Goal: Transaction & Acquisition: Download file/media

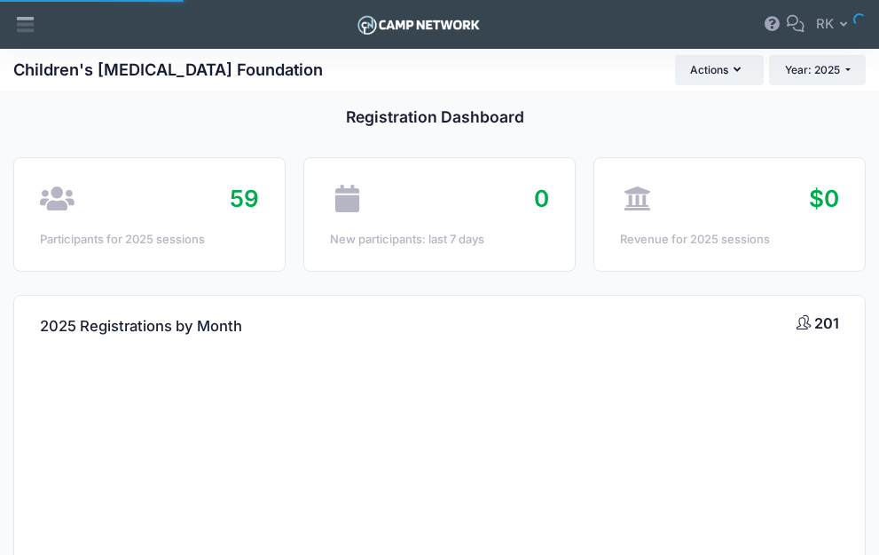
select select
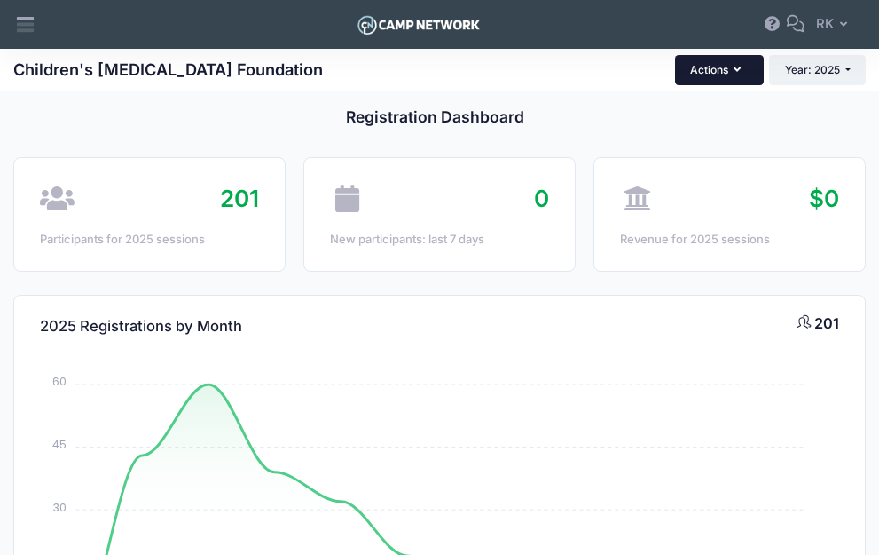
click at [728, 72] on button "Actions" at bounding box center [719, 70] width 89 height 30
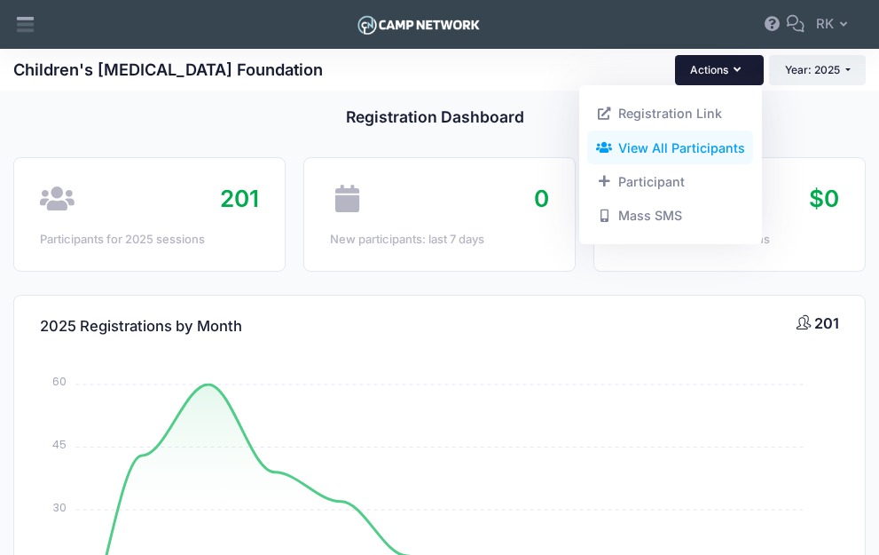
click at [638, 140] on link "View All Participants" at bounding box center [670, 147] width 166 height 34
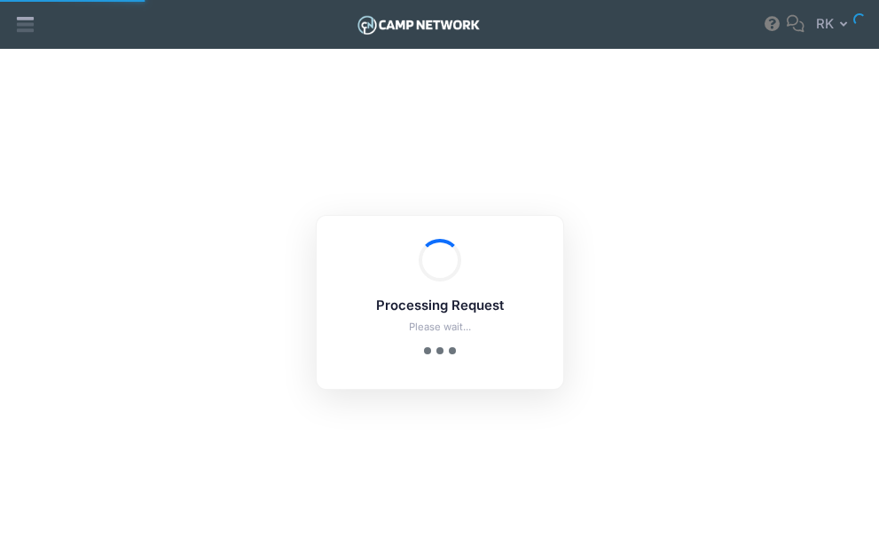
select select "10"
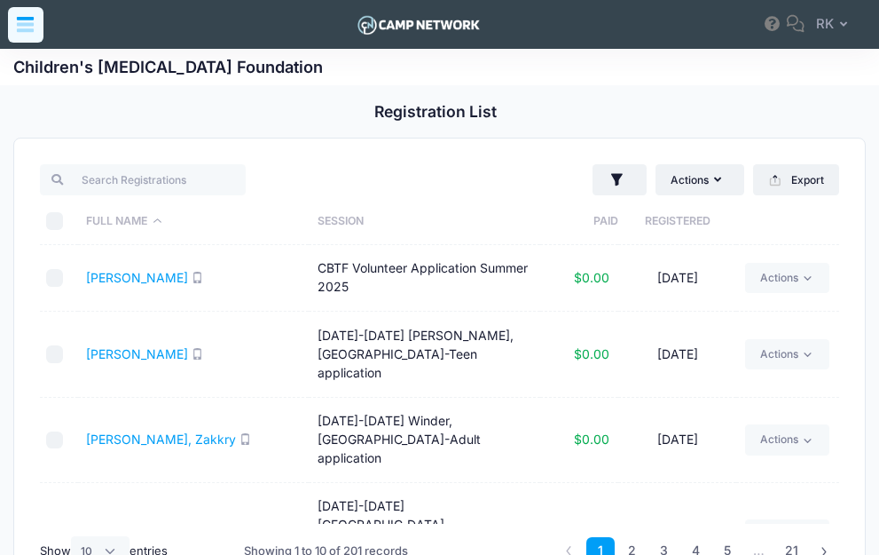
click at [23, 35] on div at bounding box center [25, 24] width 35 height 35
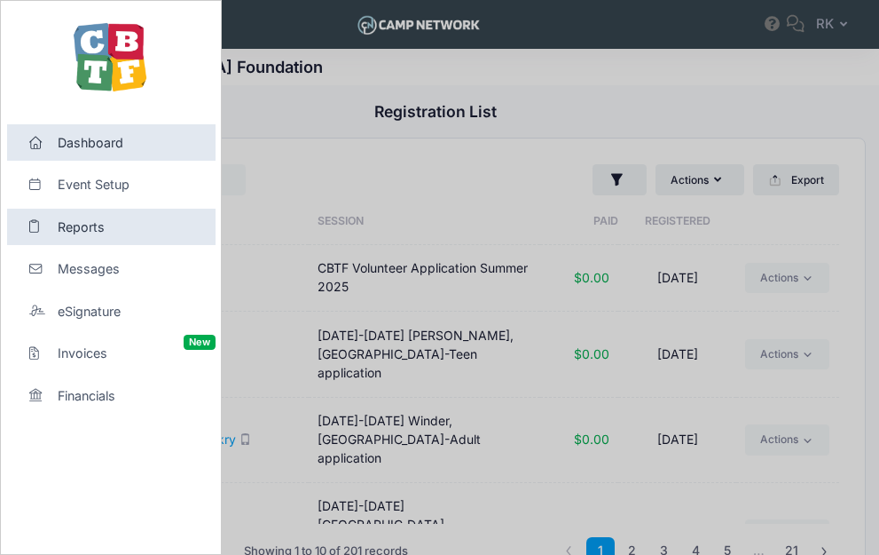
click at [75, 222] on span "Reports" at bounding box center [119, 226] width 122 height 19
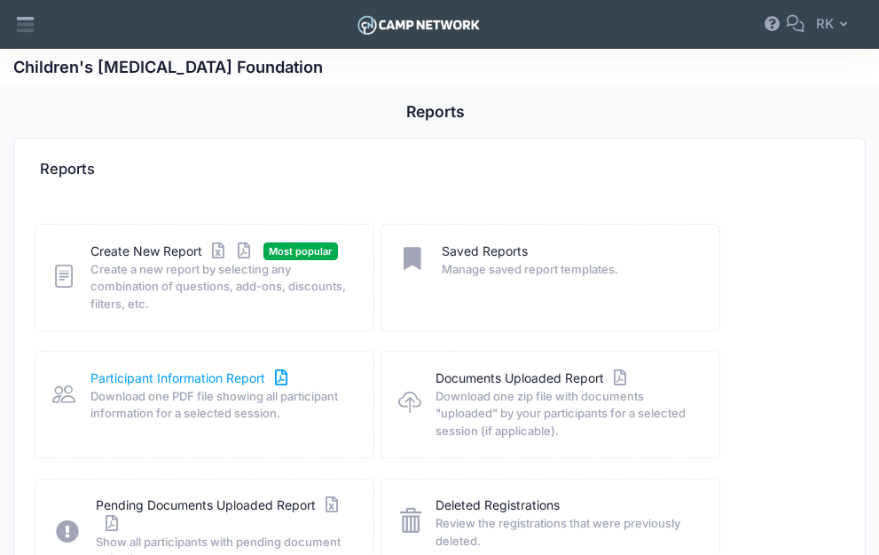
click at [187, 372] on link "Participant Information Report" at bounding box center [191, 378] width 201 height 19
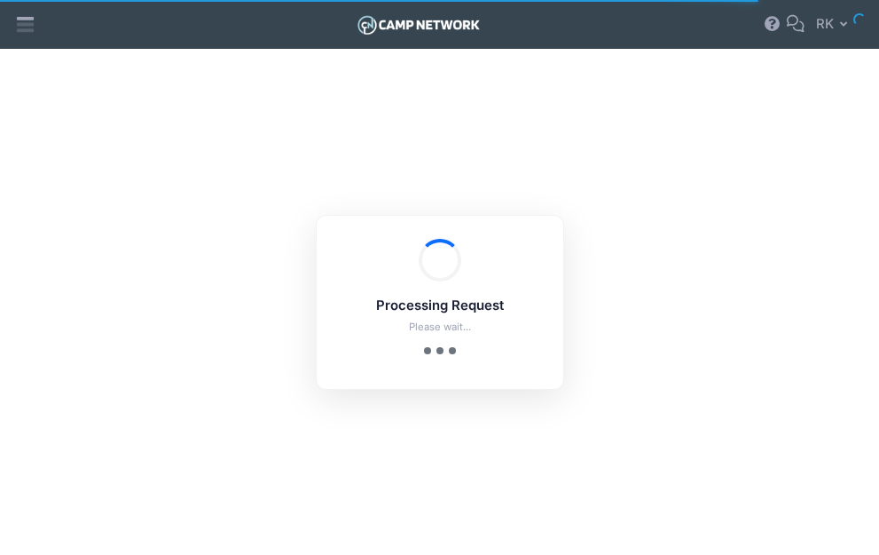
checkbox input "true"
drag, startPoint x: 0, startPoint y: 0, endPoint x: 197, endPoint y: 375, distance: 423.9
click at [197, 375] on div "Processing Request Please wait... Processing Request Please wait... Processing …" at bounding box center [439, 302] width 879 height 506
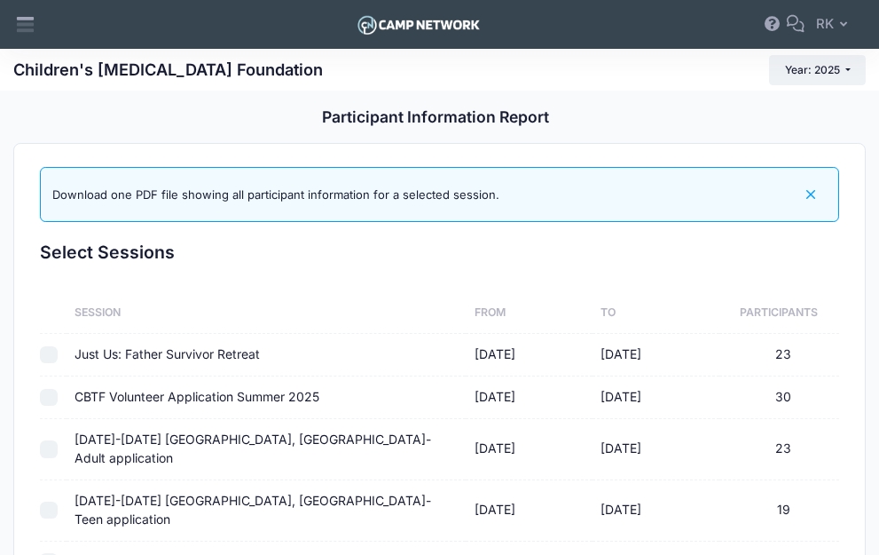
click at [183, 401] on td "CBTF Volunteer Application Summer 2025" at bounding box center [266, 397] width 399 height 43
checkbox input "true"
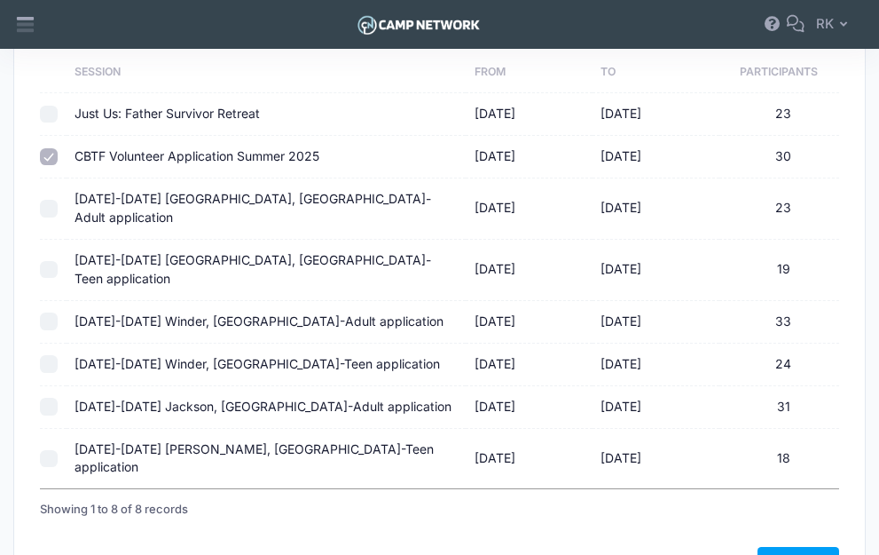
scroll to position [242, 0]
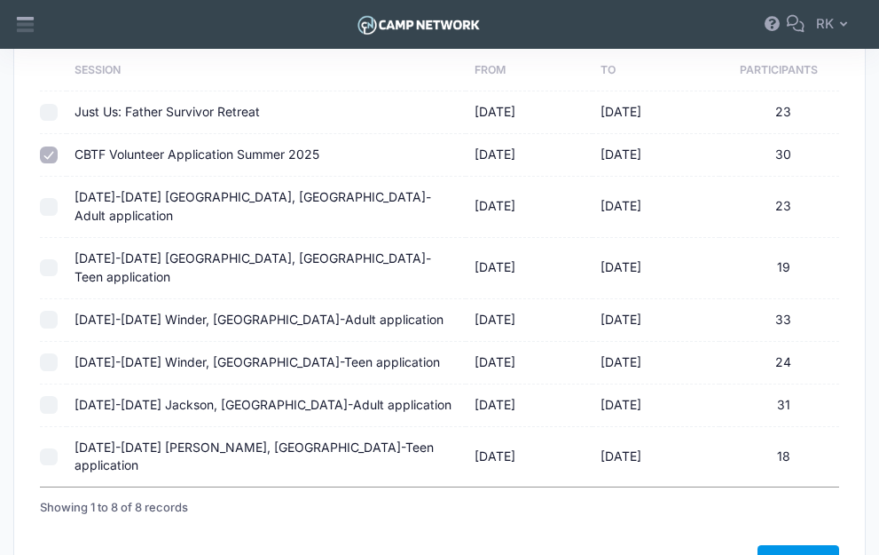
click at [801, 545] on link "Download" at bounding box center [799, 560] width 82 height 30
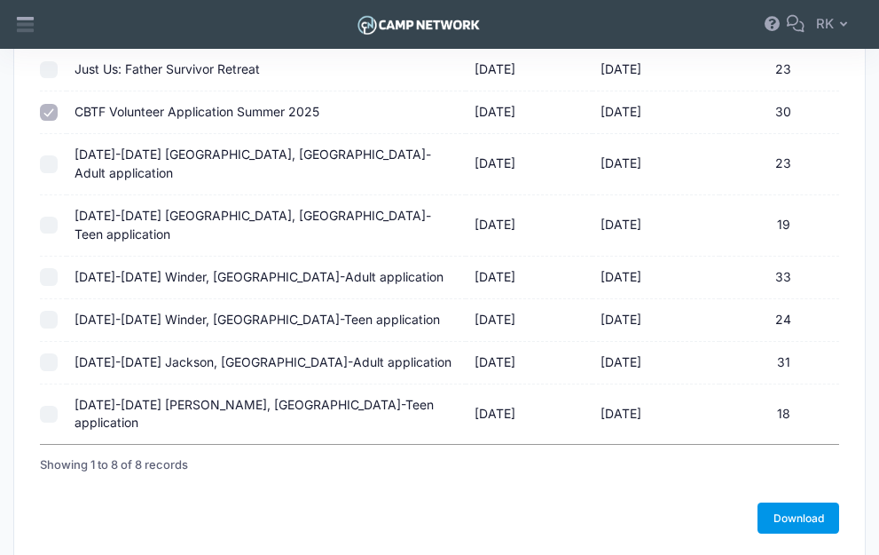
scroll to position [0, 0]
